Goal: Transaction & Acquisition: Purchase product/service

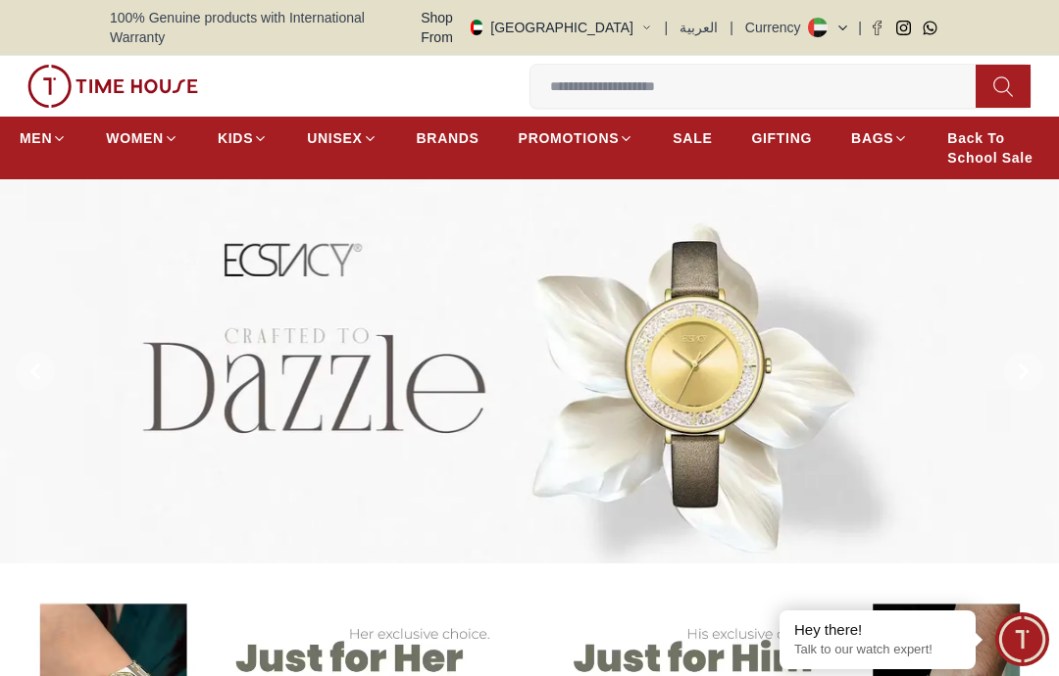
click at [978, 71] on button at bounding box center [1002, 86] width 55 height 43
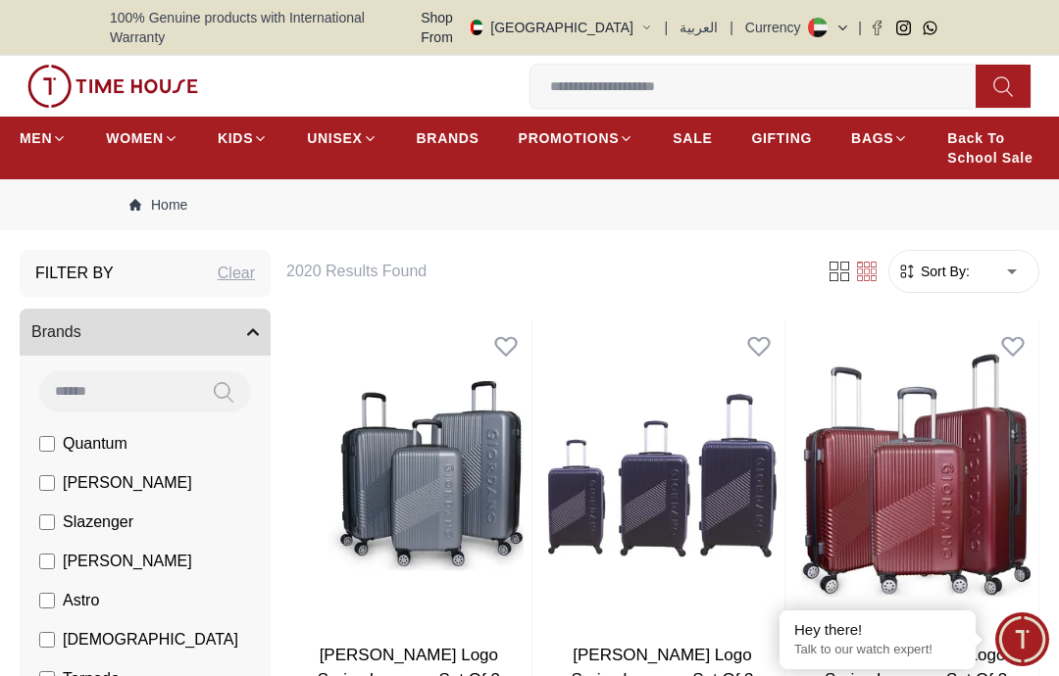
click at [1010, 75] on icon at bounding box center [1003, 86] width 20 height 23
click at [758, 68] on input at bounding box center [760, 86] width 461 height 39
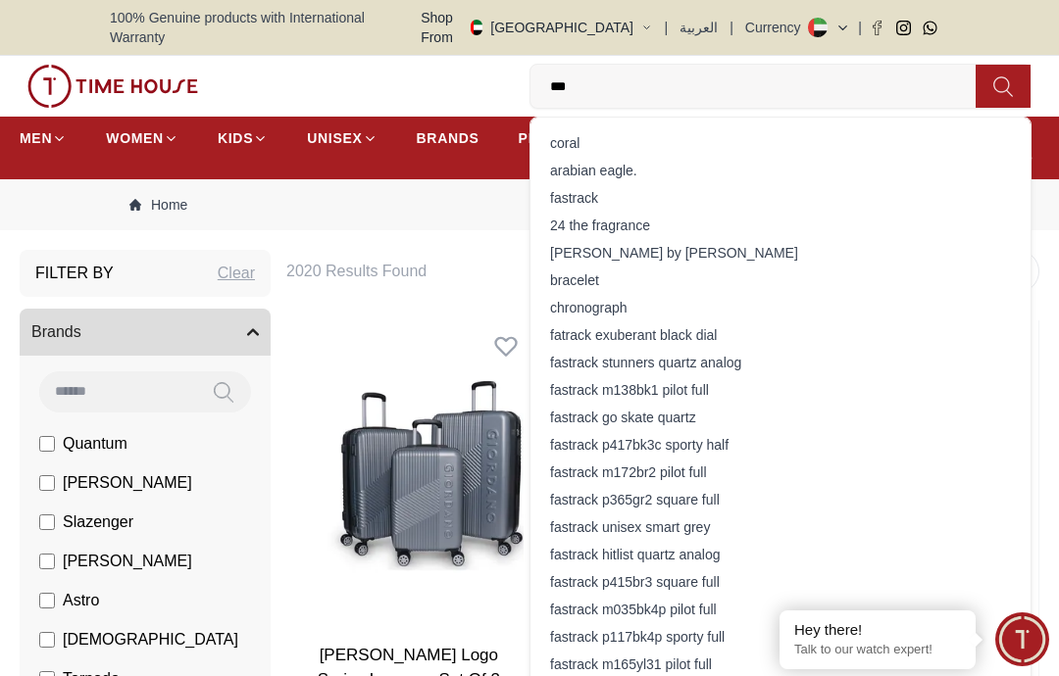
type input "****"
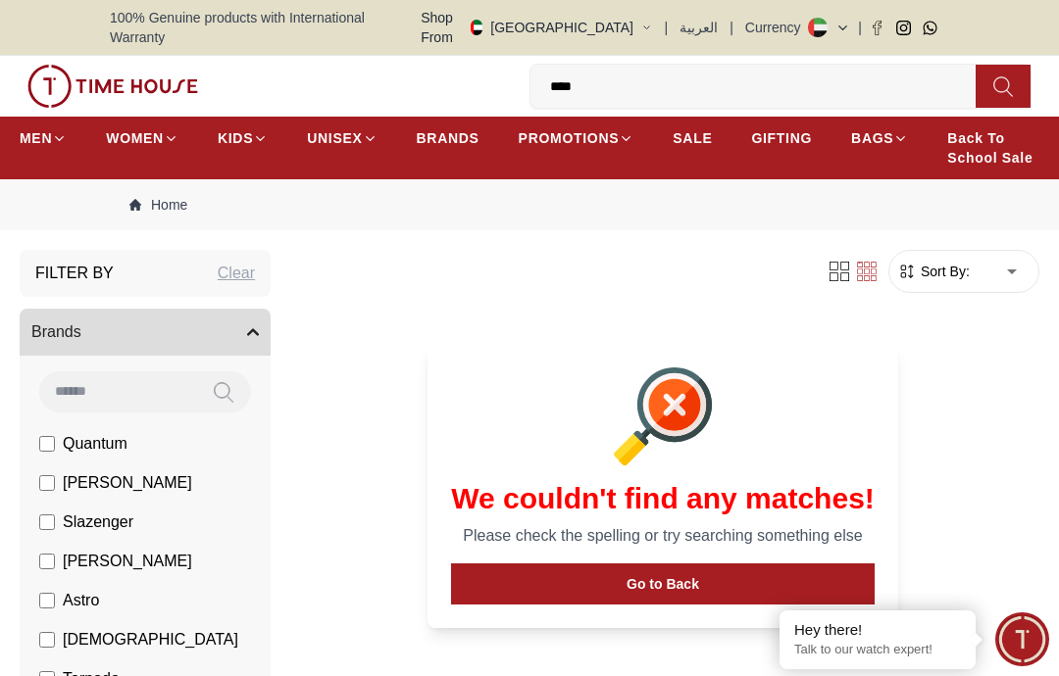
click at [670, 76] on input "****" at bounding box center [760, 86] width 461 height 39
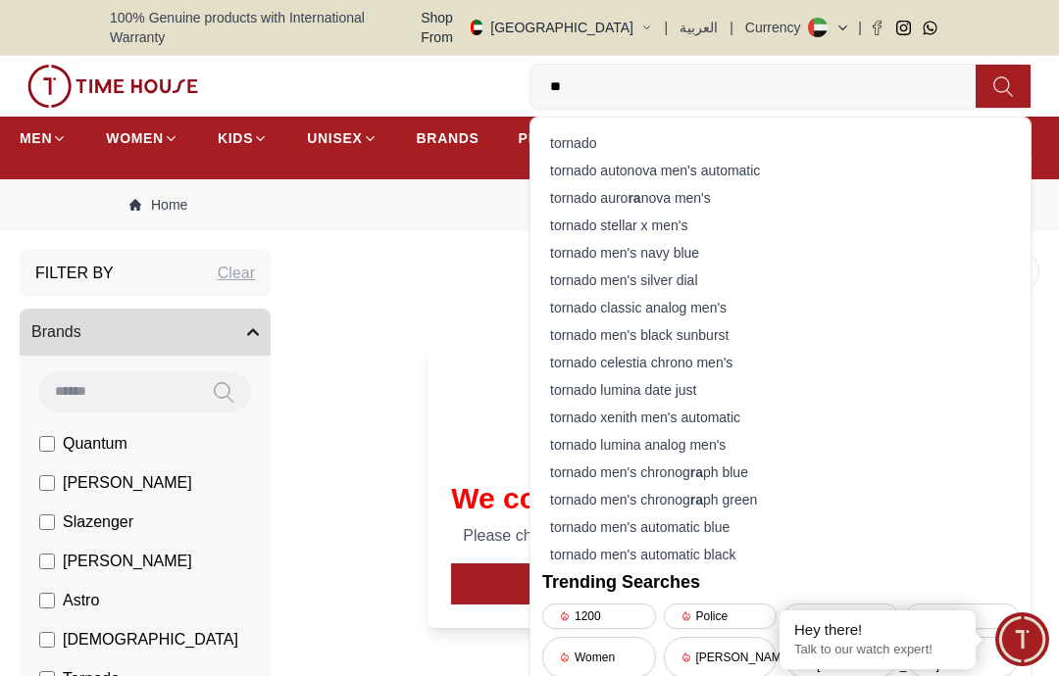
type input "*"
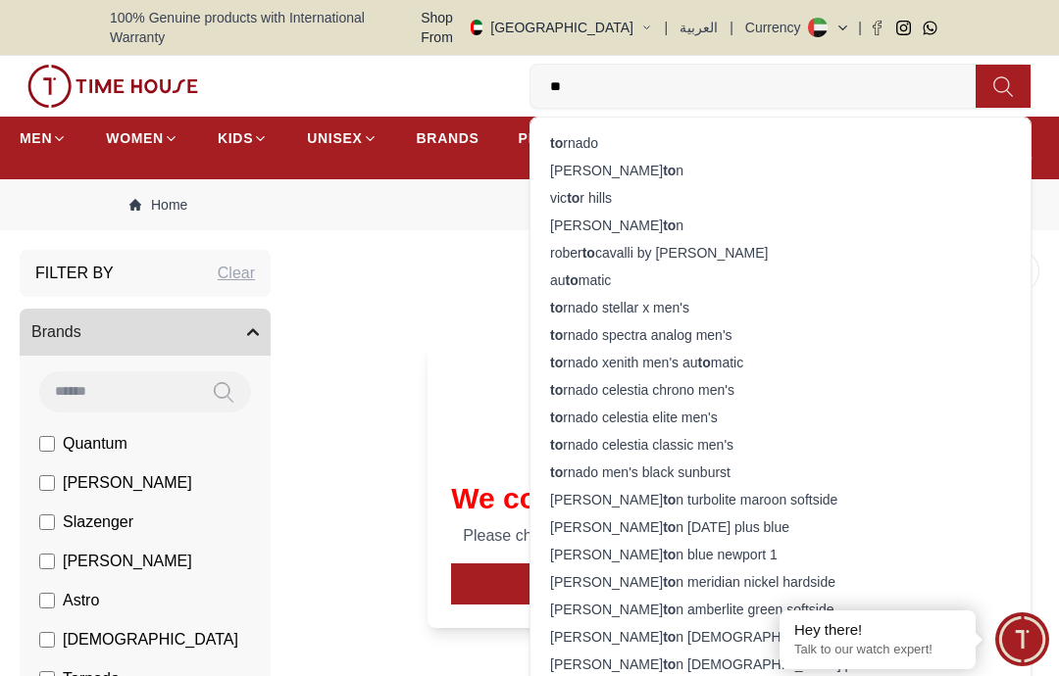
type input "*"
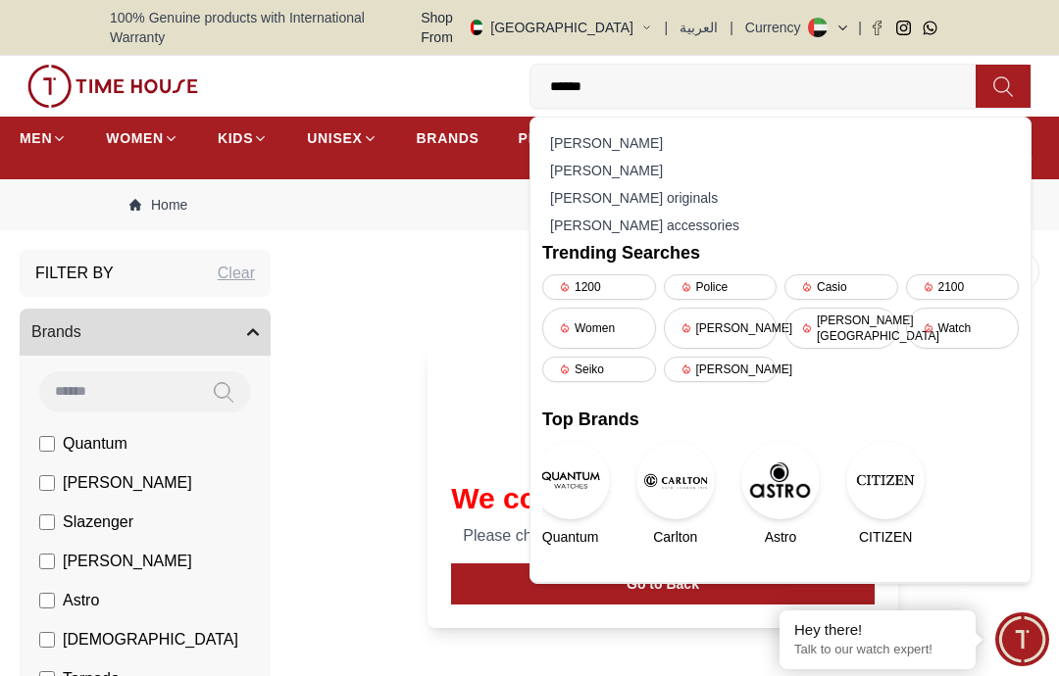
type input "******"
click at [666, 184] on div "[PERSON_NAME] originals" at bounding box center [780, 197] width 476 height 27
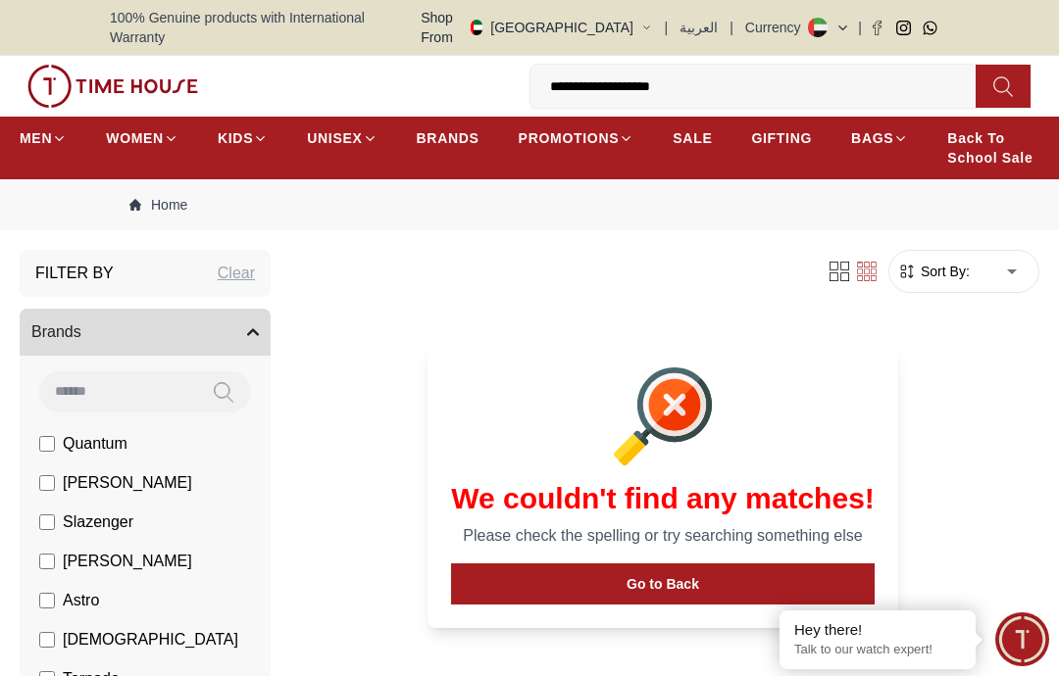
click at [990, 77] on button at bounding box center [1002, 86] width 55 height 43
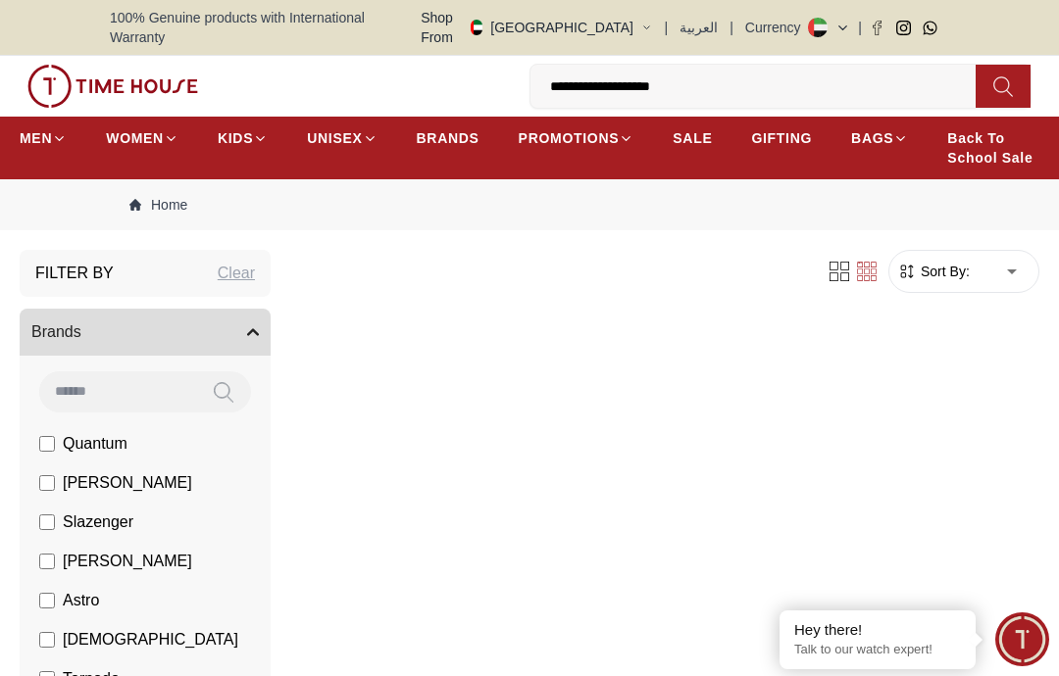
click at [682, 85] on input "**********" at bounding box center [760, 86] width 461 height 39
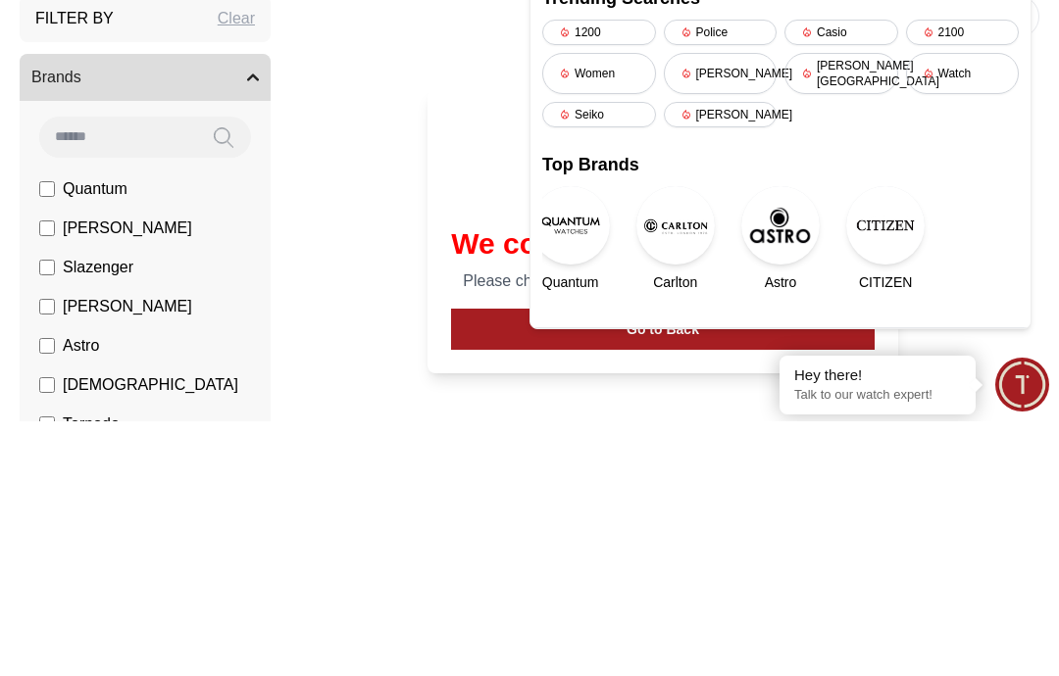
click at [321, 301] on div "We couldn't find any matches! Please check the spelling or try searching someth…" at bounding box center [662, 476] width 753 height 351
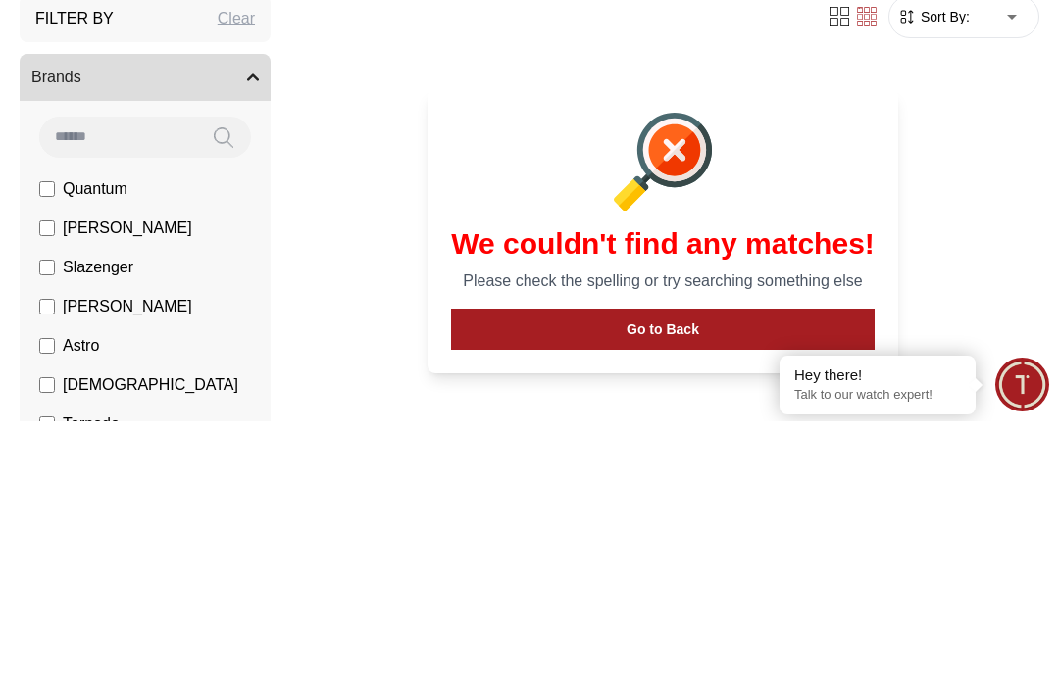
scroll to position [255, 0]
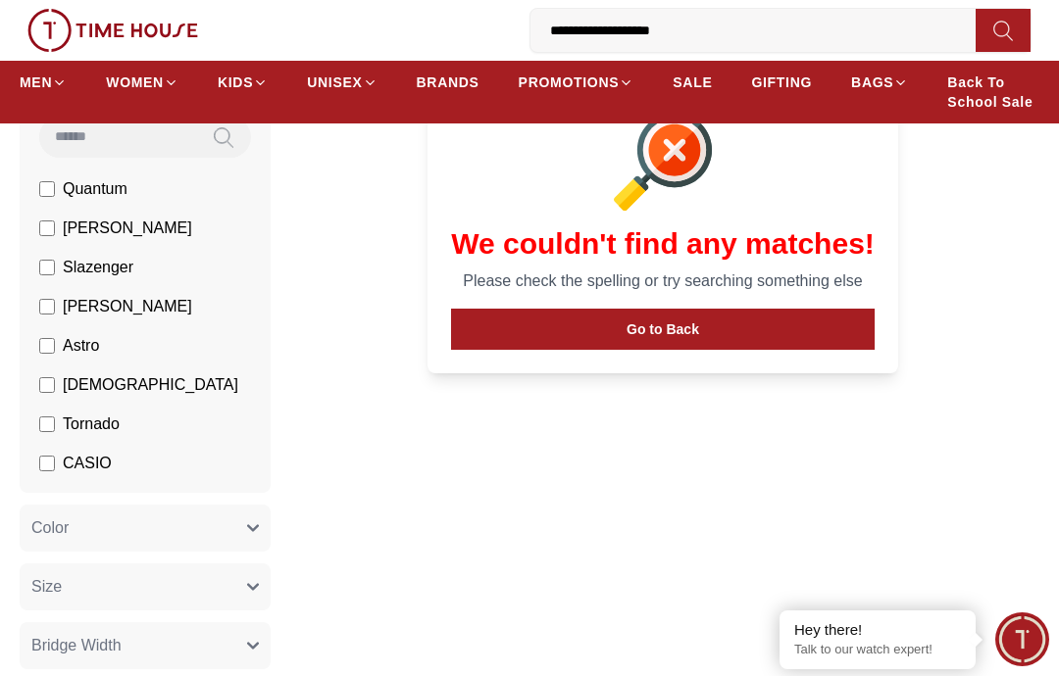
click at [119, 217] on span "[PERSON_NAME]" at bounding box center [127, 229] width 129 height 24
click at [101, 217] on span "[PERSON_NAME]" at bounding box center [127, 229] width 129 height 24
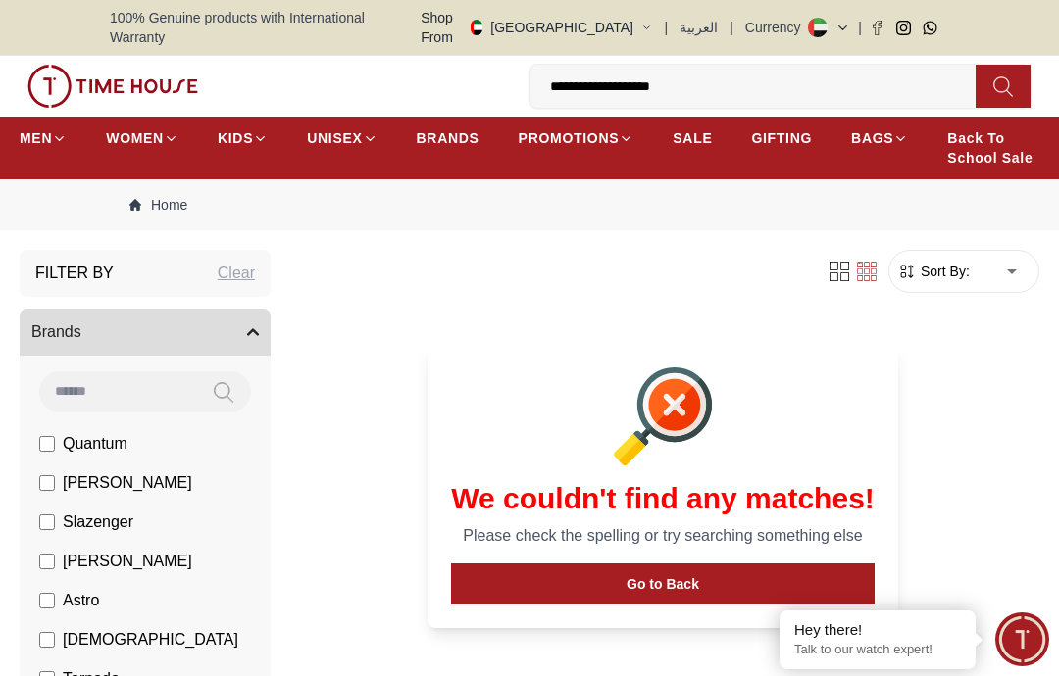
click at [234, 262] on div "Clear" at bounding box center [236, 274] width 37 height 24
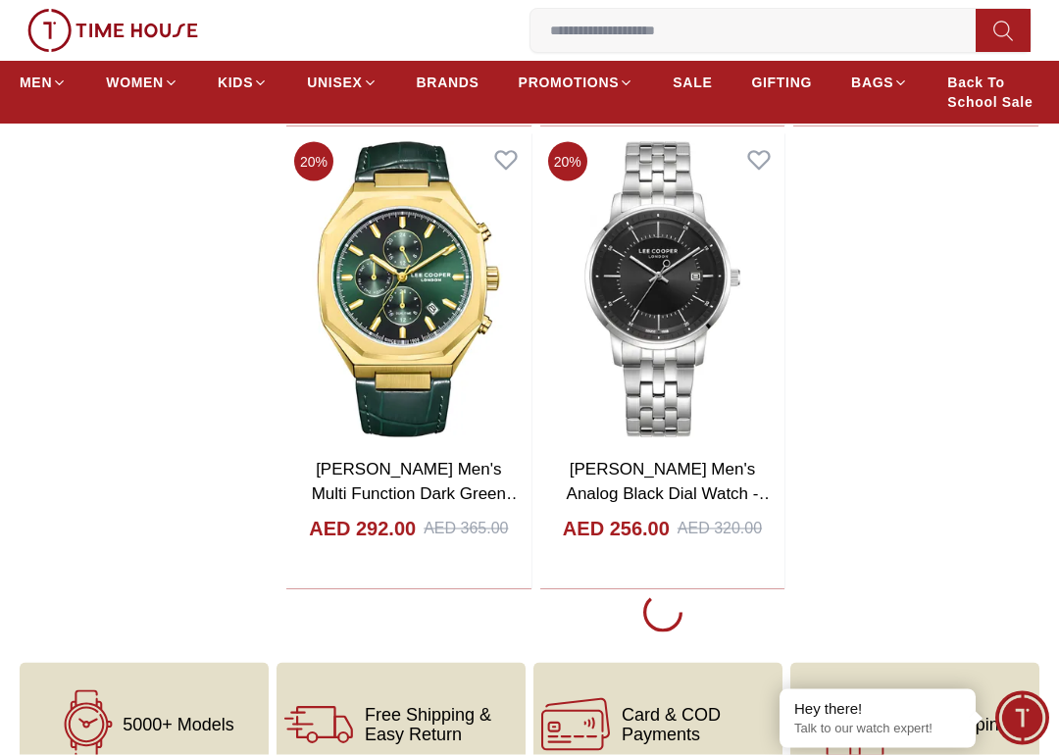
scroll to position [3032, 0]
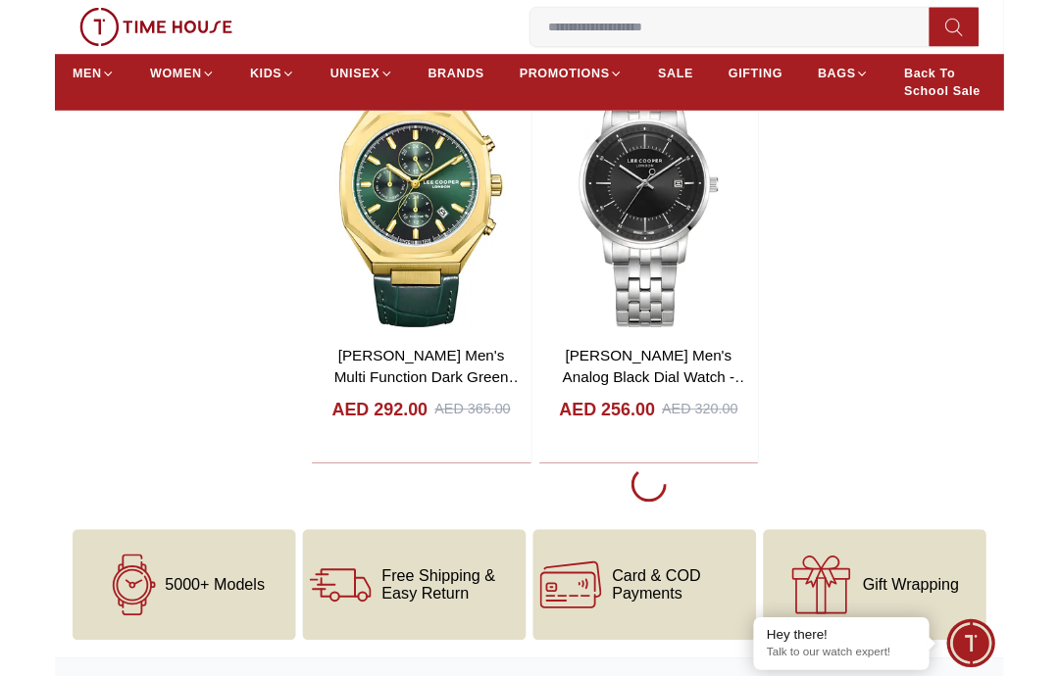
scroll to position [3111, 0]
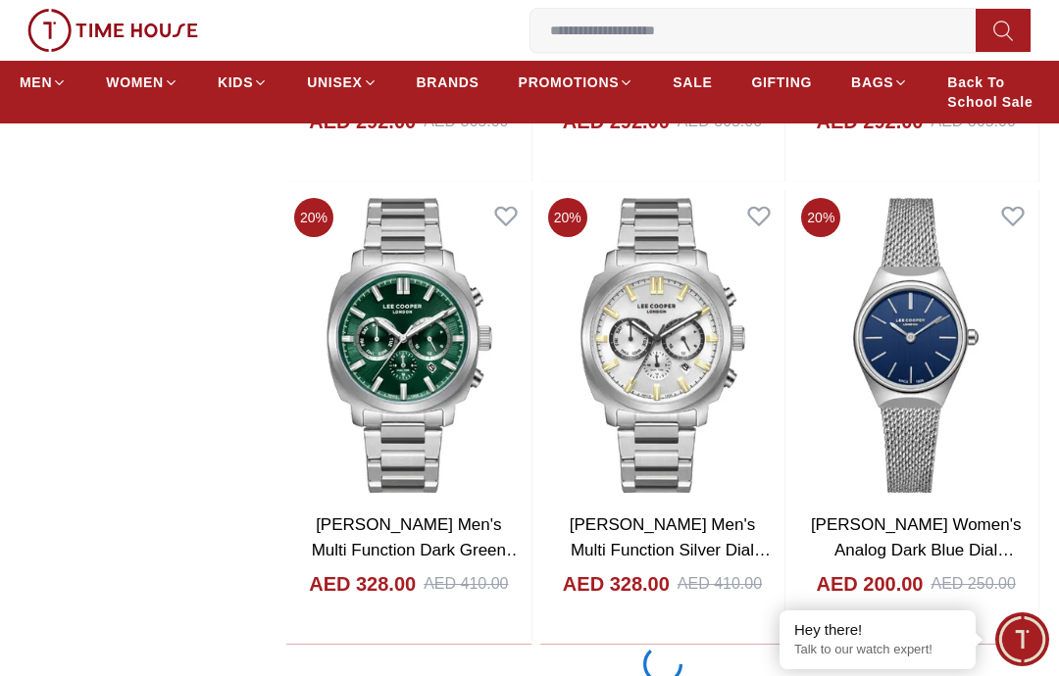
scroll to position [8888, 0]
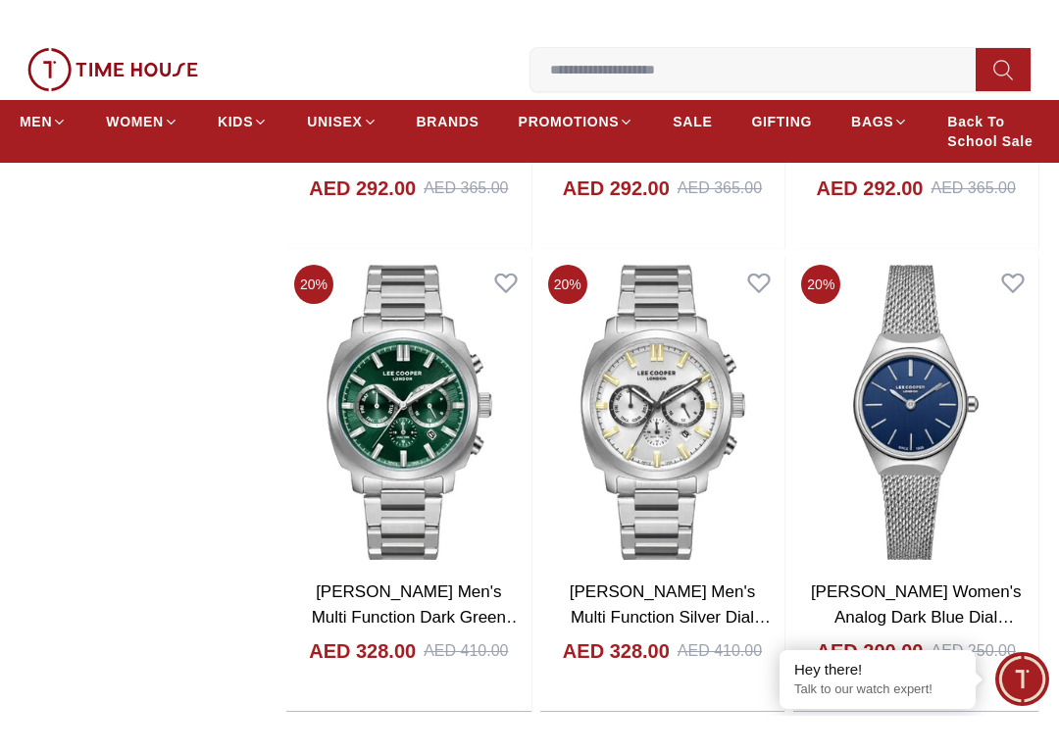
scroll to position [8823, 0]
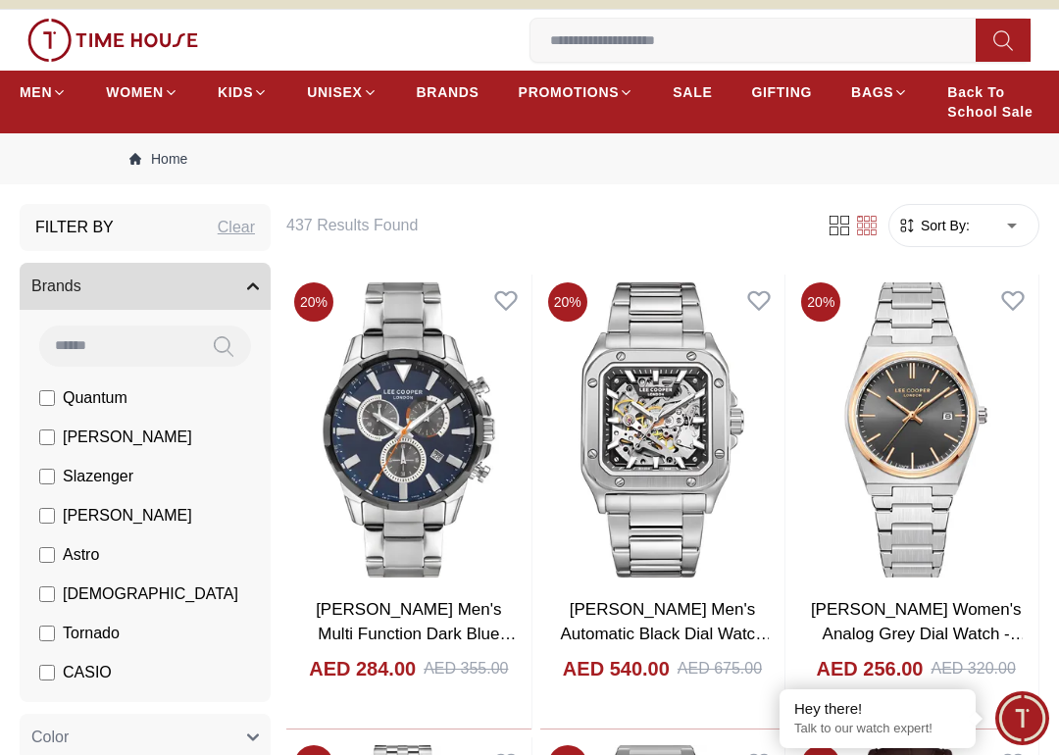
scroll to position [47, 0]
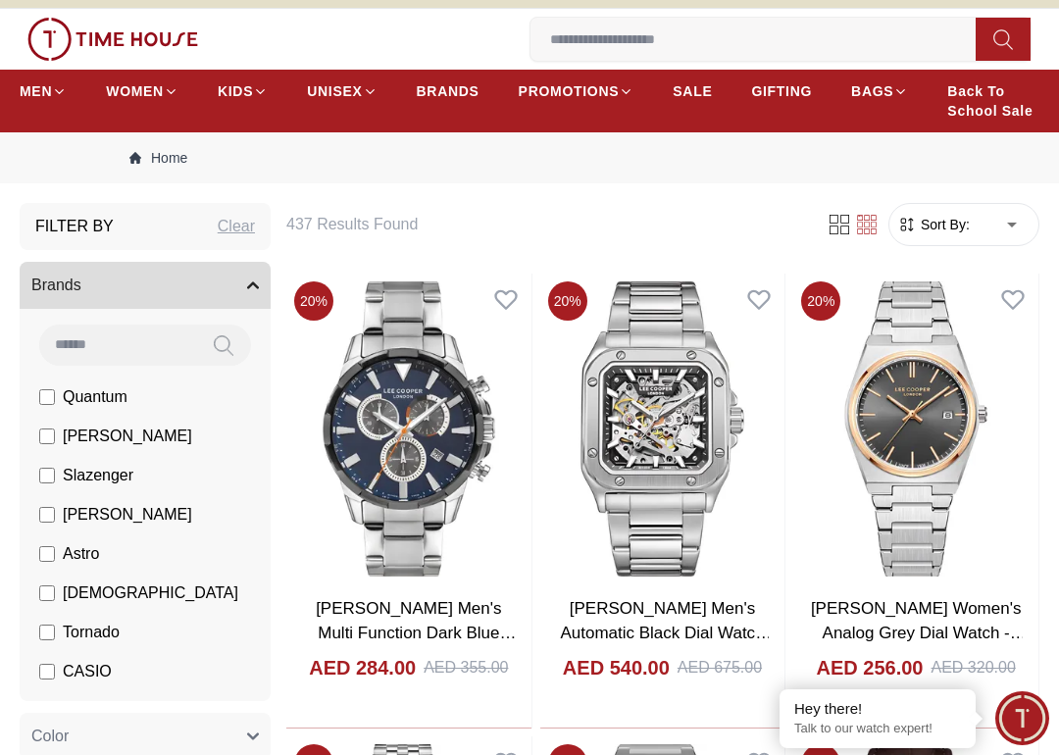
click at [623, 445] on img at bounding box center [662, 429] width 245 height 311
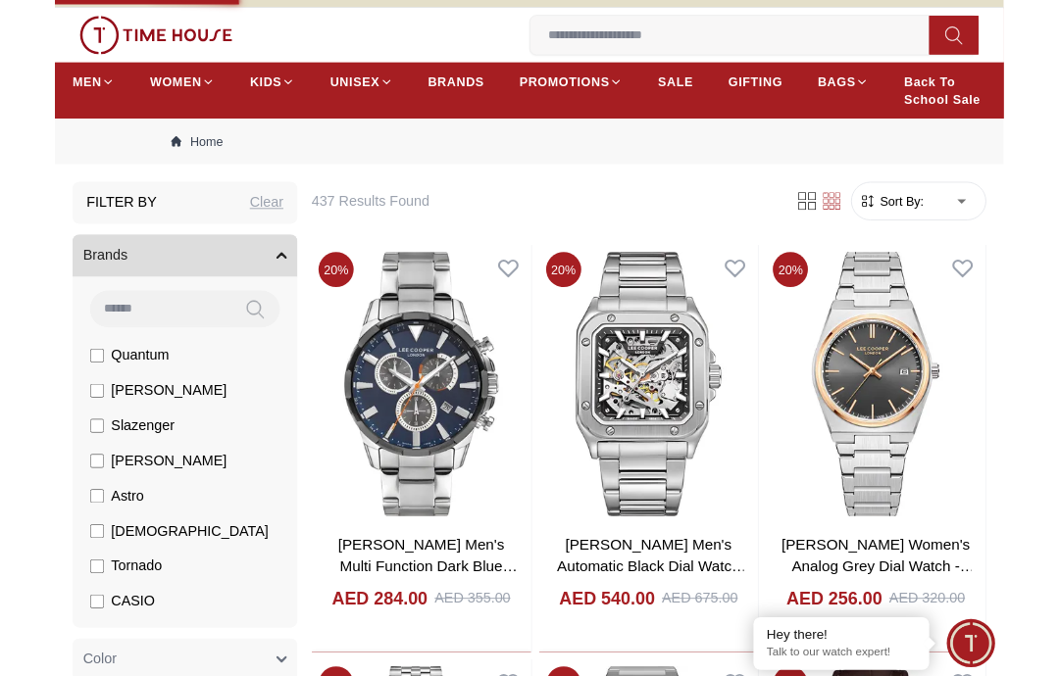
scroll to position [125, 0]
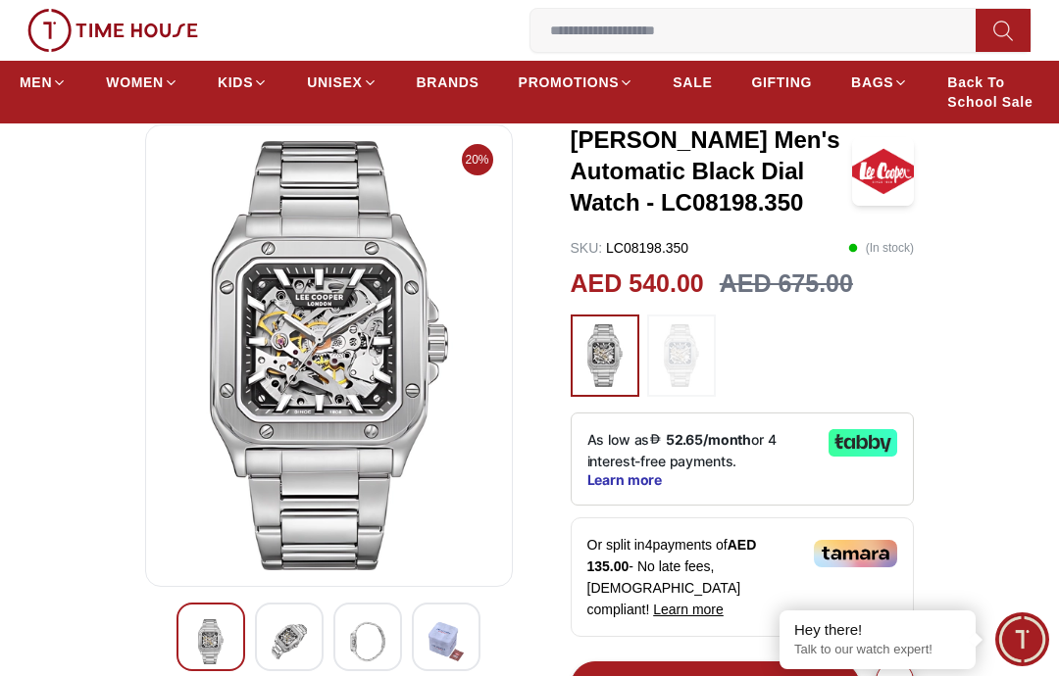
click at [686, 355] on img at bounding box center [681, 355] width 49 height 63
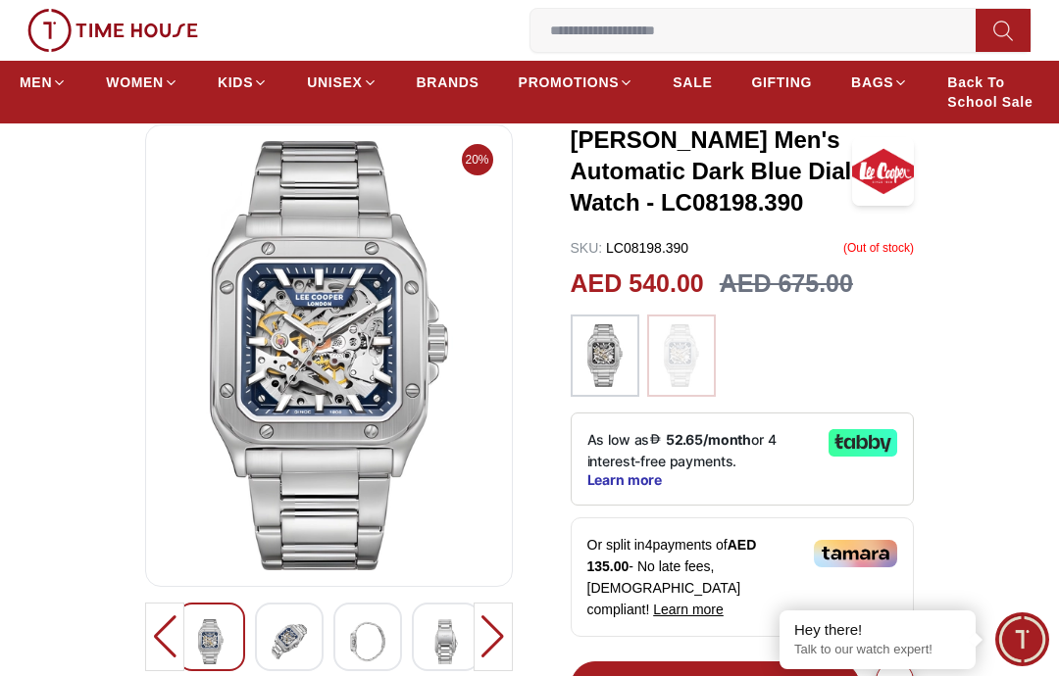
click at [456, 630] on img at bounding box center [445, 642] width 35 height 45
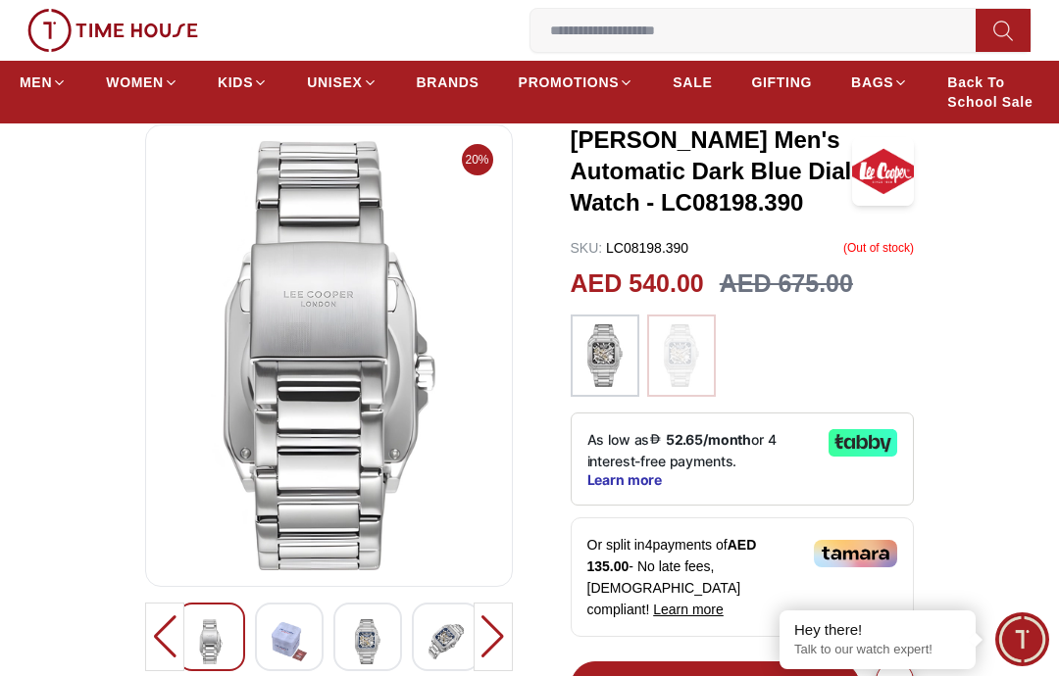
click at [375, 622] on img at bounding box center [367, 642] width 35 height 45
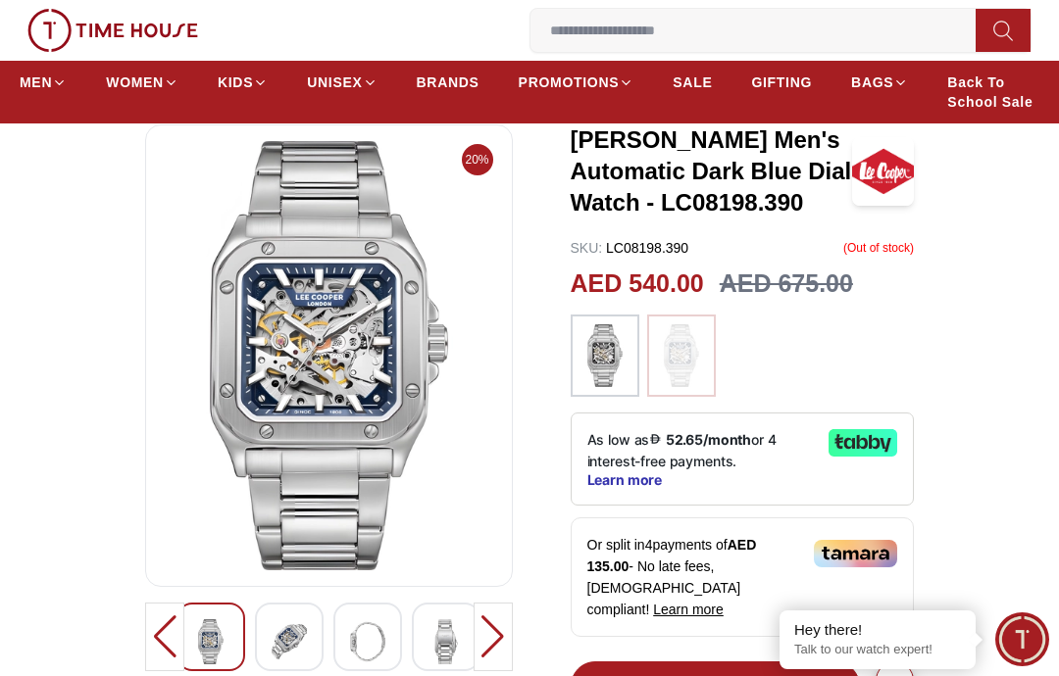
click at [294, 630] on img at bounding box center [289, 642] width 35 height 45
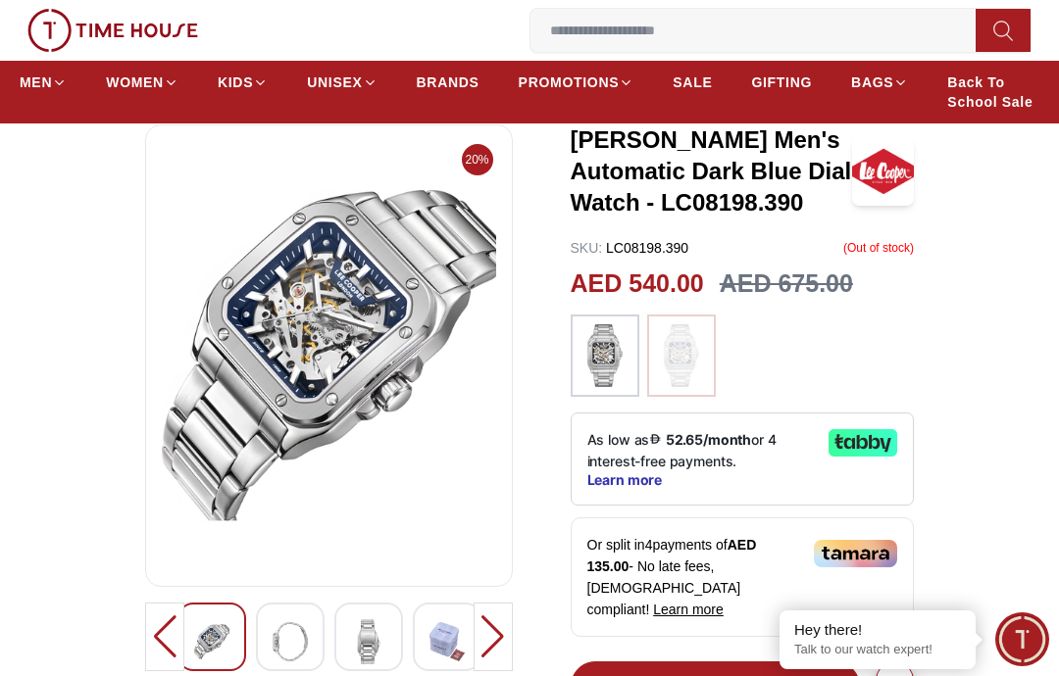
click at [511, 603] on div at bounding box center [492, 637] width 39 height 69
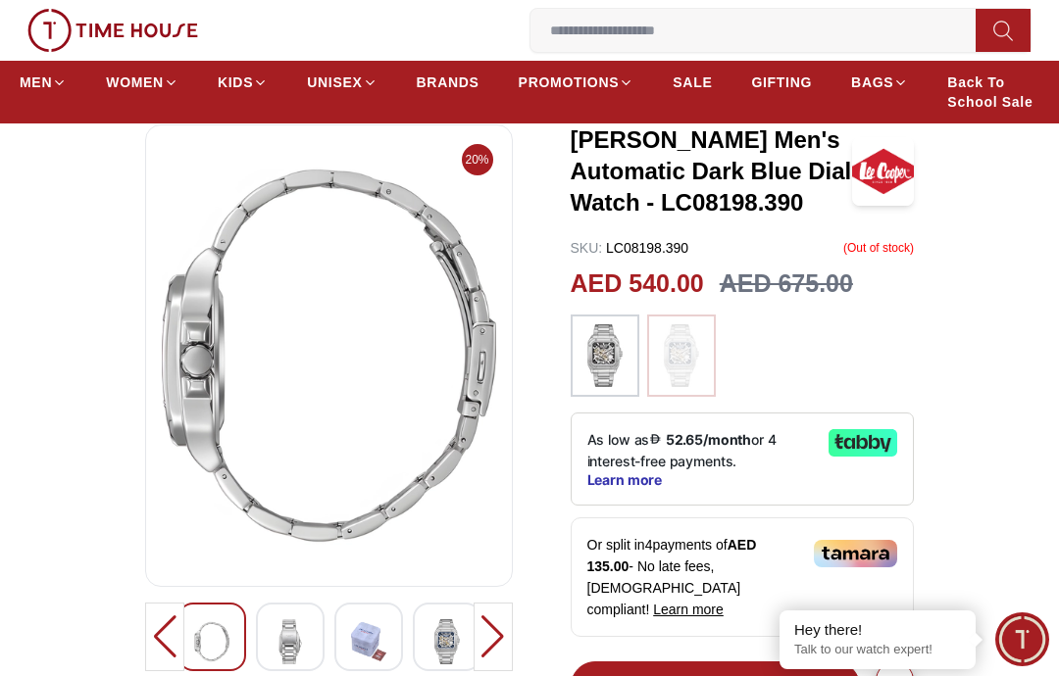
click at [495, 606] on div at bounding box center [492, 637] width 39 height 69
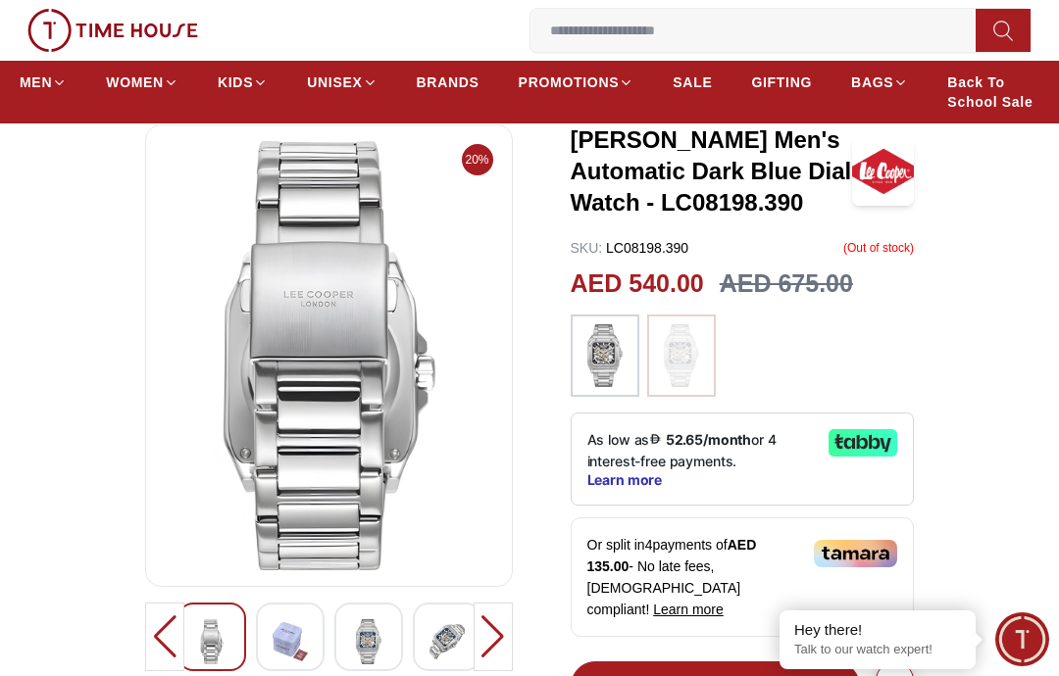
click at [493, 619] on div at bounding box center [492, 637] width 39 height 69
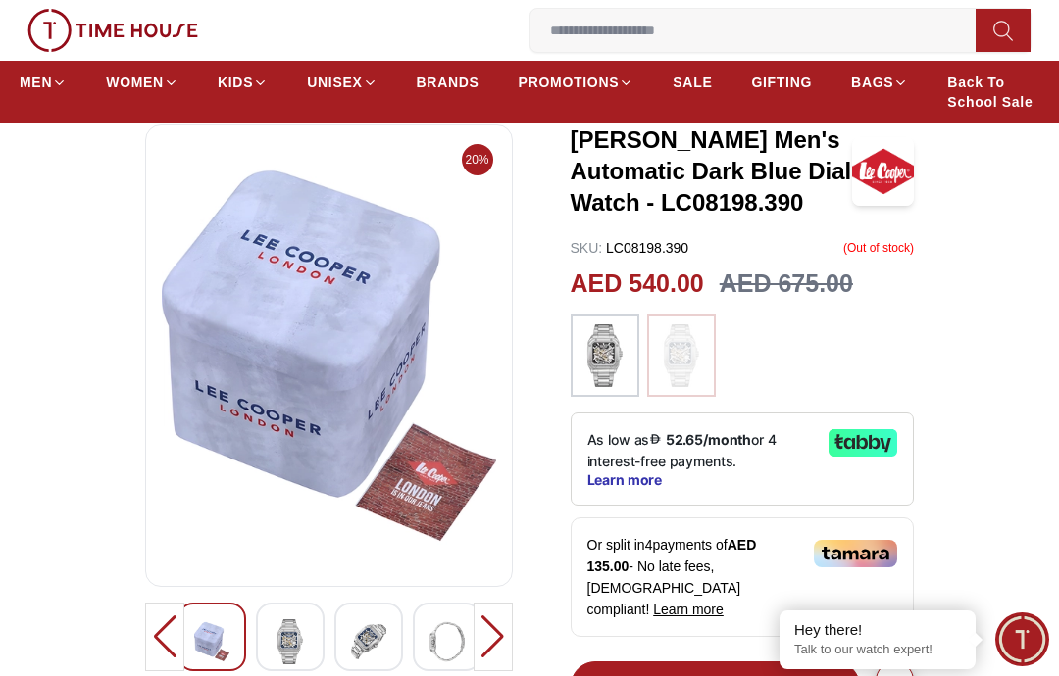
click at [499, 623] on div at bounding box center [492, 637] width 39 height 69
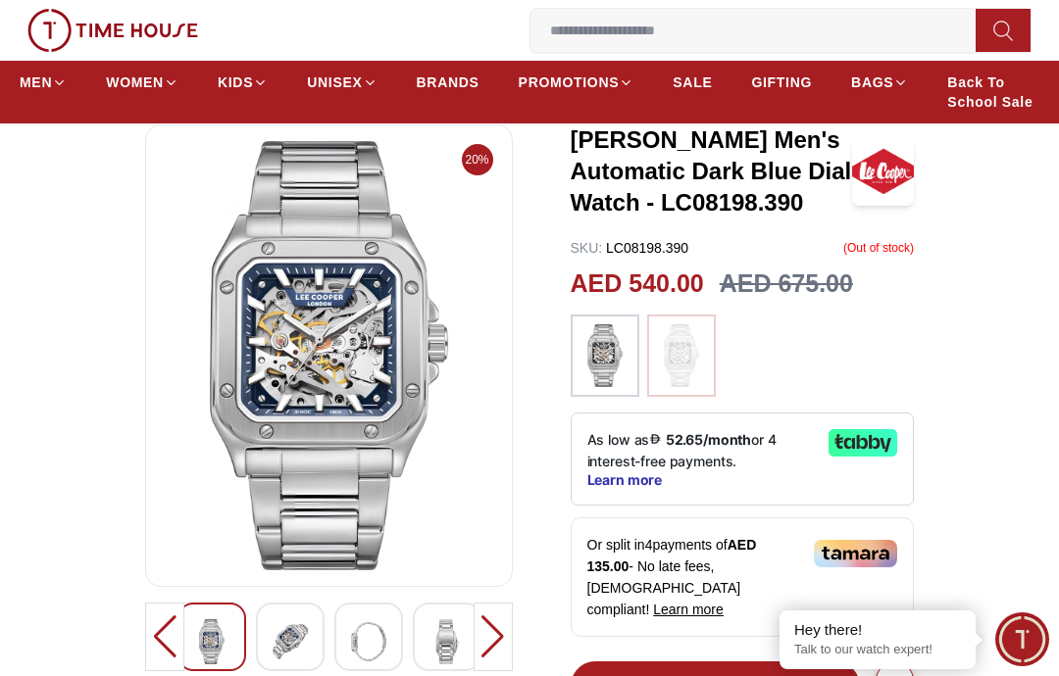
click at [495, 612] on div at bounding box center [492, 637] width 39 height 69
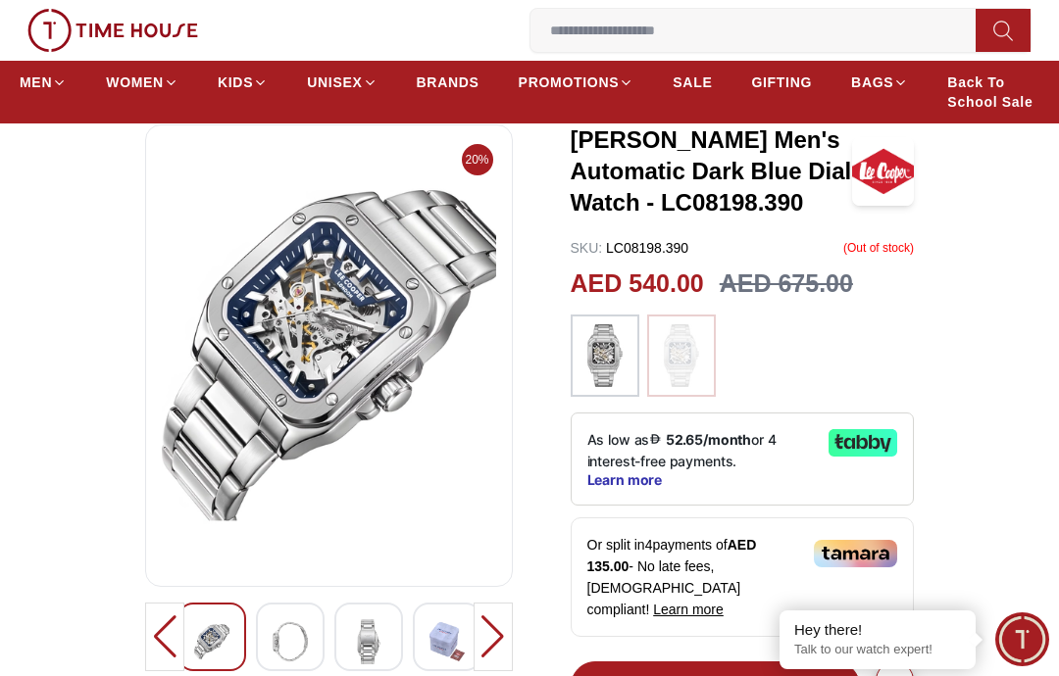
click at [490, 610] on div at bounding box center [492, 637] width 39 height 69
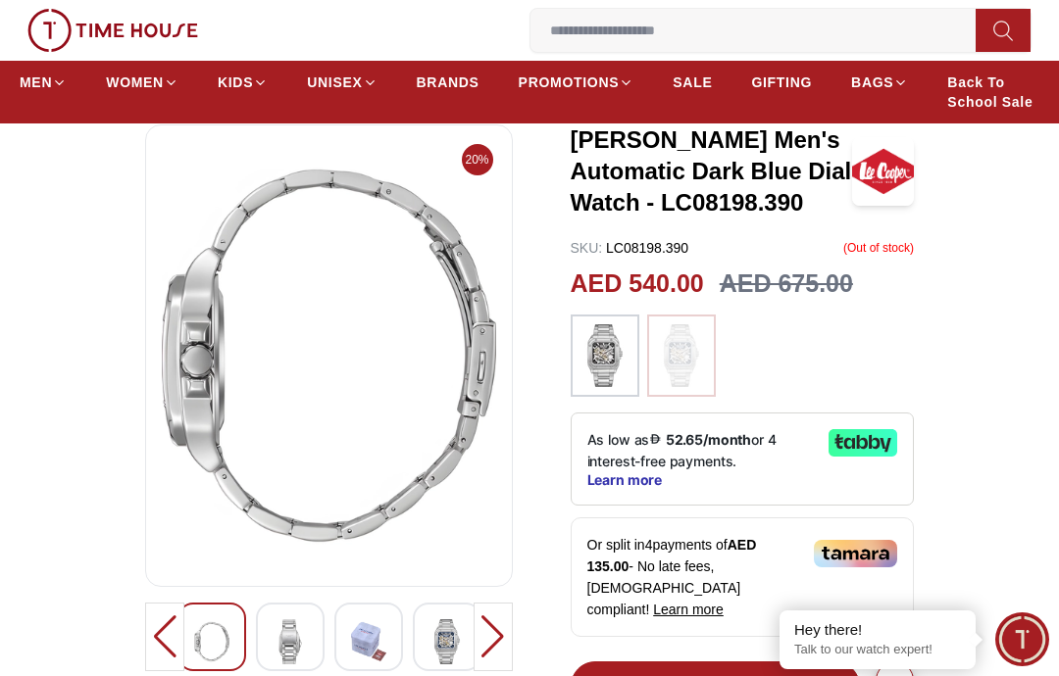
click at [489, 612] on div at bounding box center [492, 637] width 39 height 69
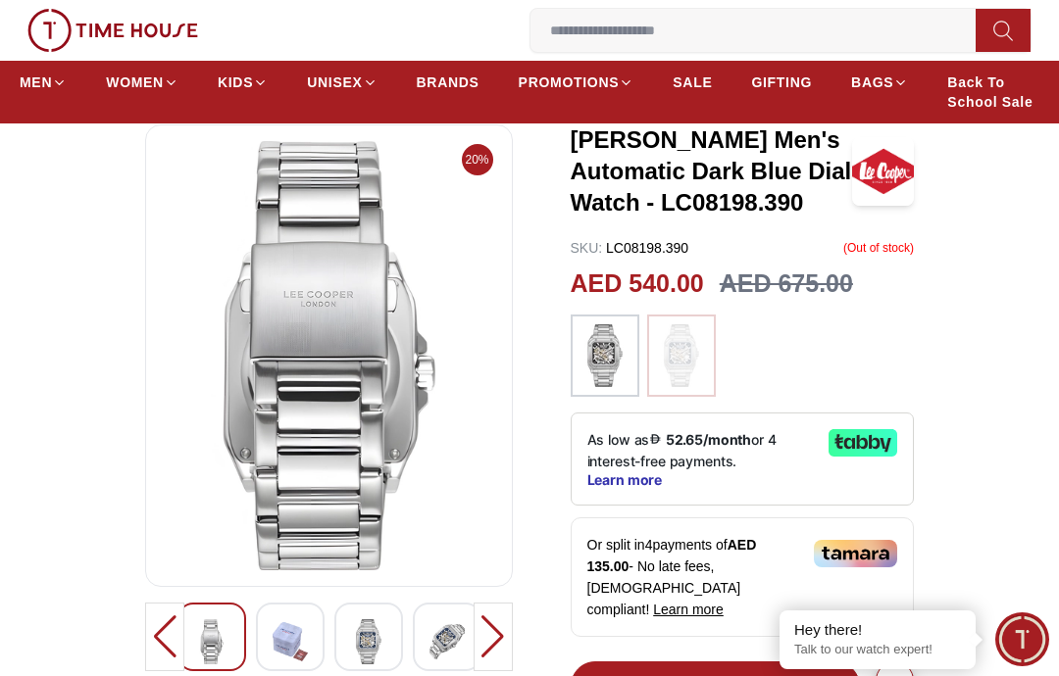
click at [483, 614] on div at bounding box center [492, 637] width 39 height 69
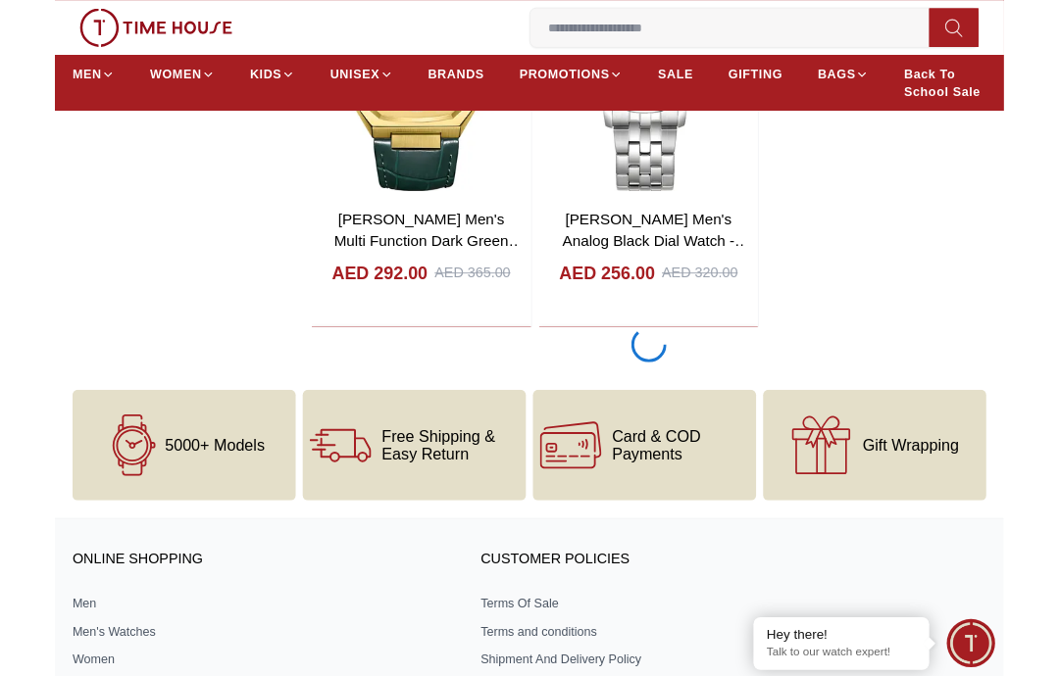
scroll to position [3257, 0]
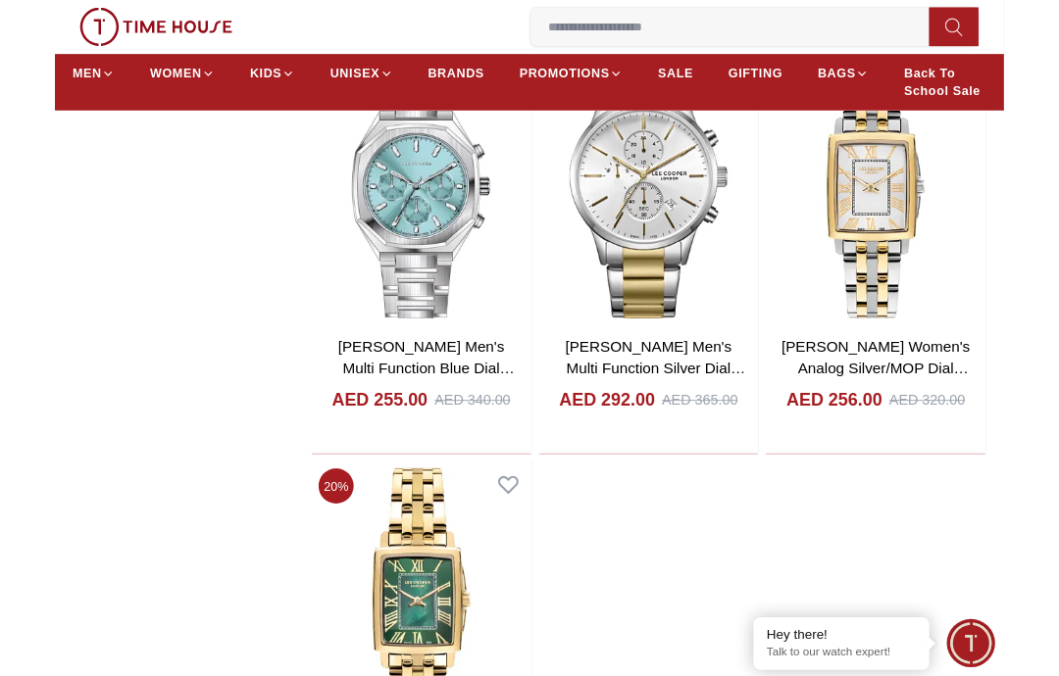
scroll to position [5892, 0]
